Goal: Information Seeking & Learning: Learn about a topic

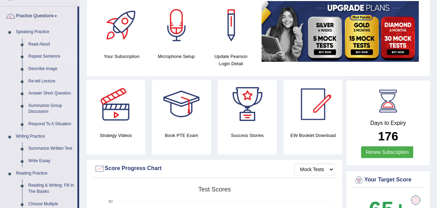
scroll to position [46, 0]
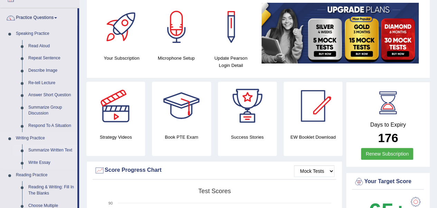
click at [39, 150] on link "Summarize Written Text" at bounding box center [51, 150] width 52 height 12
click at [39, 150] on ul "Speaking Practice Read Aloud Repeat Sentence Describe Image Re-tell Lecture Ans…" at bounding box center [38, 212] width 77 height 369
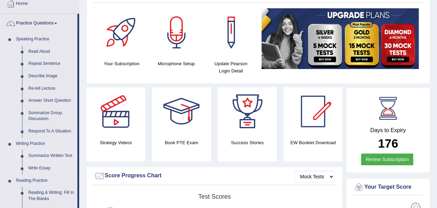
click at [41, 155] on link "Summarize Written Text" at bounding box center [51, 156] width 52 height 12
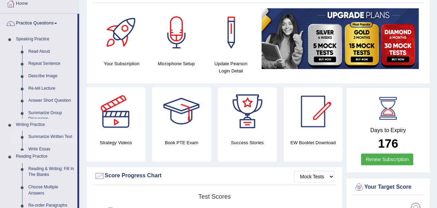
click at [41, 155] on ul "Speaking Practice Read Aloud Repeat Sentence Describe Image Re-tell Lecture Ans…" at bounding box center [38, 174] width 77 height 283
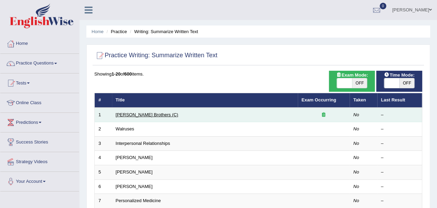
click at [126, 114] on link "[PERSON_NAME] Brothers (C)" at bounding box center [147, 114] width 63 height 5
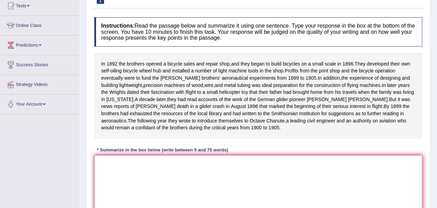
click at [105, 169] on textarea at bounding box center [258, 189] width 328 height 67
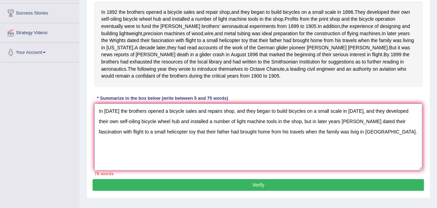
scroll to position [141, 0]
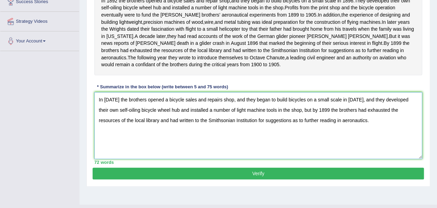
type textarea "In 1892 the brothers opened a bicycle sales and repairs shop, and they began to…"
click at [267, 179] on button "Verify" at bounding box center [258, 174] width 331 height 12
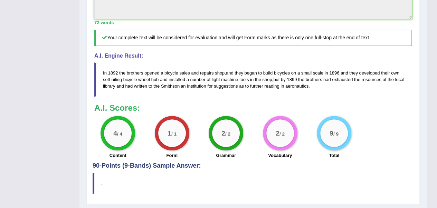
scroll to position [279, 0]
